Goal: Transaction & Acquisition: Download file/media

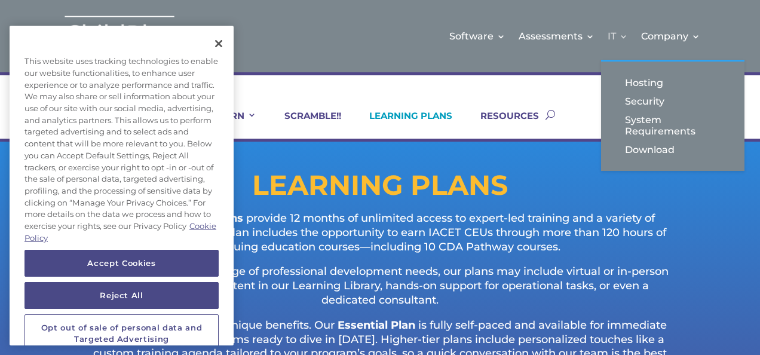
click at [617, 32] on link "IT" at bounding box center [618, 36] width 20 height 48
click at [642, 148] on link "Download" at bounding box center [672, 149] width 119 height 19
click at [618, 35] on link "IT" at bounding box center [618, 36] width 20 height 48
click at [660, 152] on link "Download" at bounding box center [672, 149] width 119 height 19
